Goal: Navigation & Orientation: Go to known website

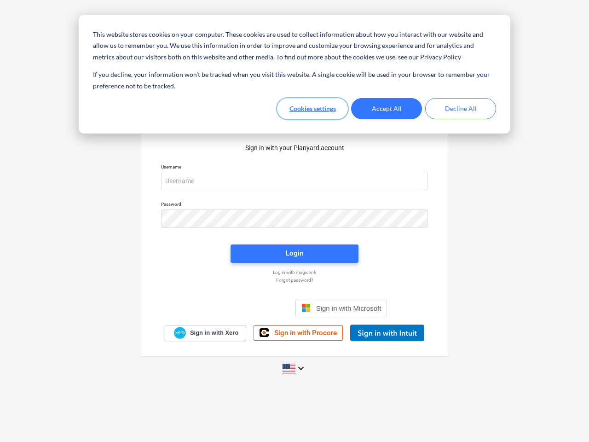
click at [312, 109] on button "Cookies settings" at bounding box center [312, 108] width 71 height 21
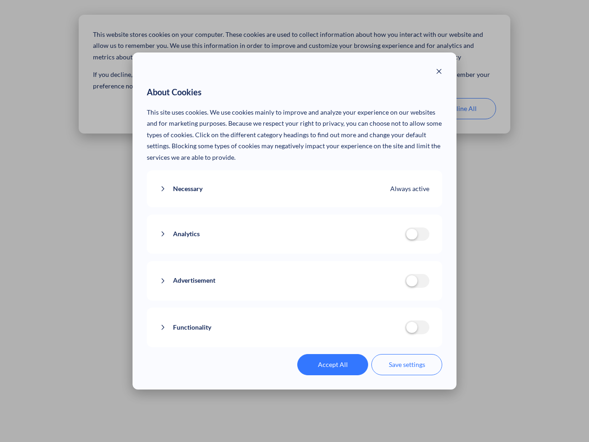
click at [386, 109] on p "This site uses cookies. We use cookies mainly to improve and analyze your exper…" at bounding box center [295, 135] width 296 height 57
click at [460, 109] on div "About Cookies This site uses cookies. We use cookies mainly to improve and anal…" at bounding box center [294, 221] width 589 height 442
click at [294, 181] on div "Necessary Always active These cookies are necessary for the website to function…" at bounding box center [295, 188] width 296 height 37
click at [294, 218] on div "Analytics analytics cookies disallowed These cookies help us to understand how …" at bounding box center [295, 234] width 296 height 40
click at [294, 253] on div "Analytics analytics cookies disallowed These cookies help us to understand how …" at bounding box center [295, 234] width 296 height 40
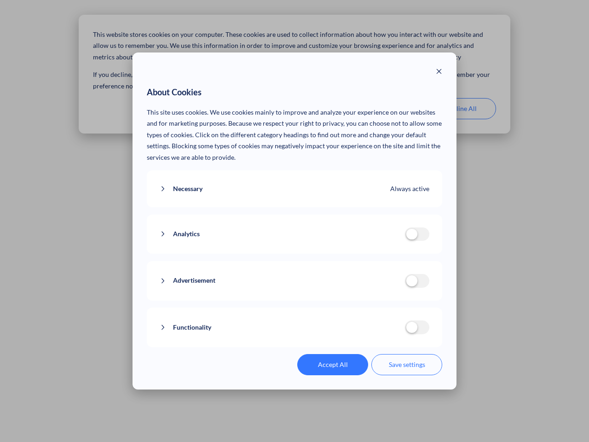
click at [341, 308] on div "Functionality functionality cookies disallowed We use a set of cookies that are…" at bounding box center [295, 327] width 296 height 40
click at [387, 333] on button "Functionality" at bounding box center [282, 327] width 245 height 11
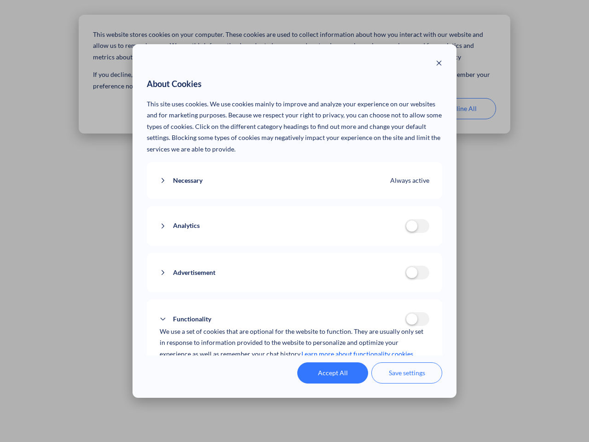
click at [294, 368] on div "Accept All Save settings" at bounding box center [295, 372] width 296 height 21
